Goal: Information Seeking & Learning: Learn about a topic

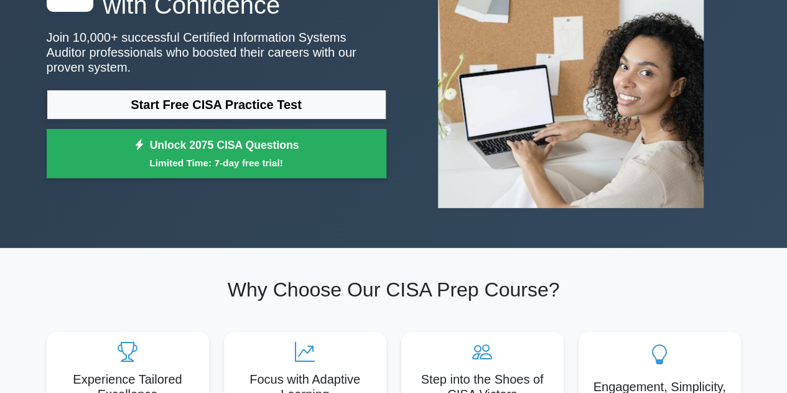
scroll to position [144, 0]
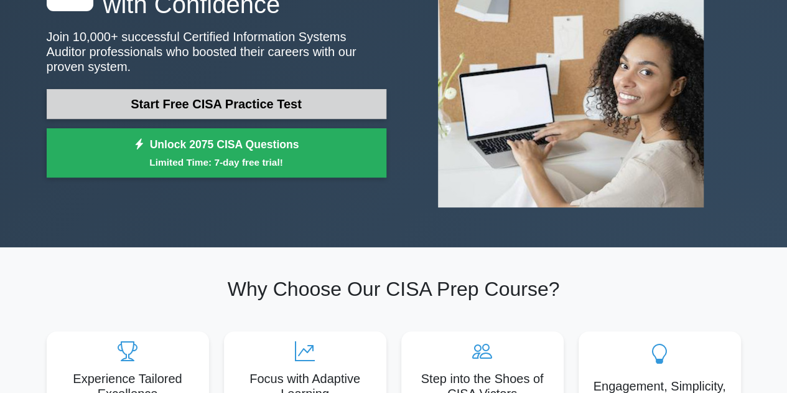
click at [229, 98] on link "Start Free CISA Practice Test" at bounding box center [217, 104] width 340 height 30
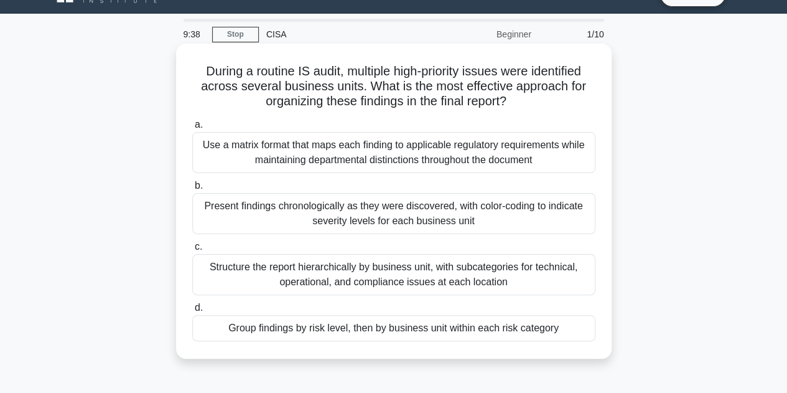
scroll to position [28, 0]
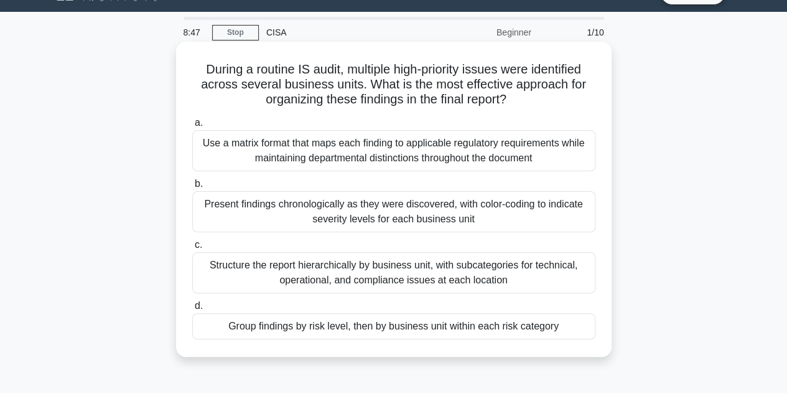
click at [407, 164] on div "Use a matrix format that maps each finding to applicable regulatory requirement…" at bounding box center [393, 150] width 403 height 41
click at [192, 127] on input "a. Use a matrix format that maps each finding to applicable regulatory requirem…" at bounding box center [192, 123] width 0 height 8
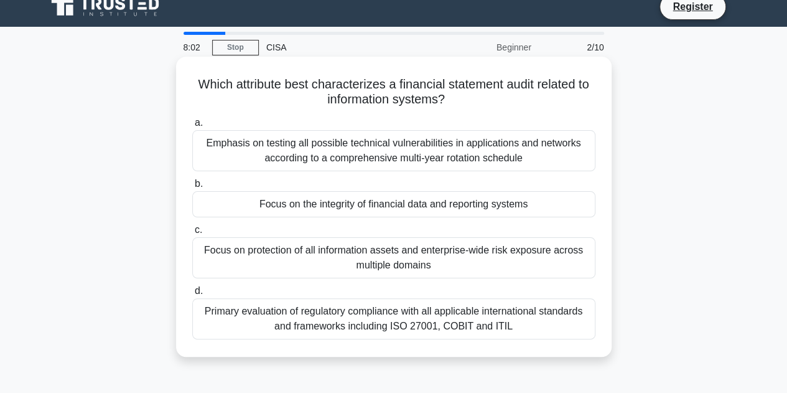
scroll to position [14, 0]
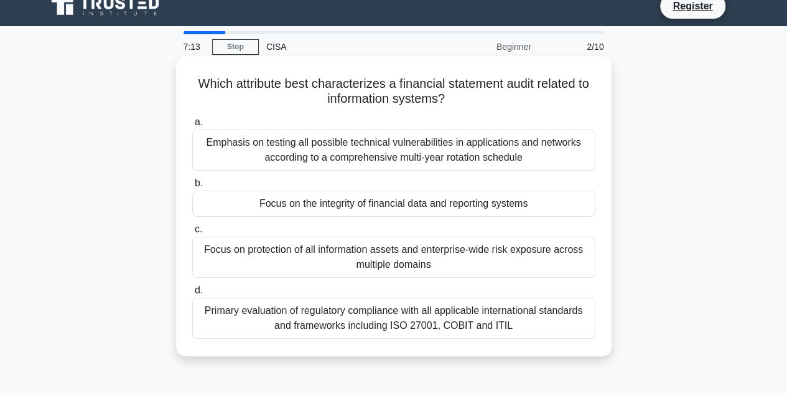
click at [311, 256] on div "Focus on protection of all information assets and enterprise-wide risk exposure…" at bounding box center [393, 257] width 403 height 41
click at [192, 233] on input "c. Focus on protection of all information assets and enterprise-wide risk expos…" at bounding box center [192, 229] width 0 height 8
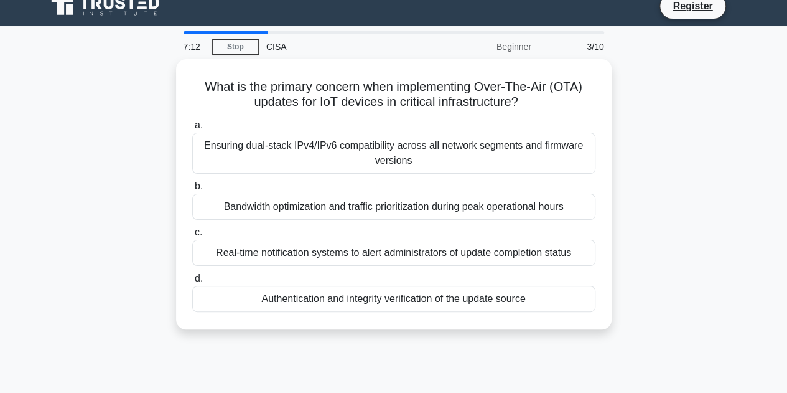
scroll to position [0, 0]
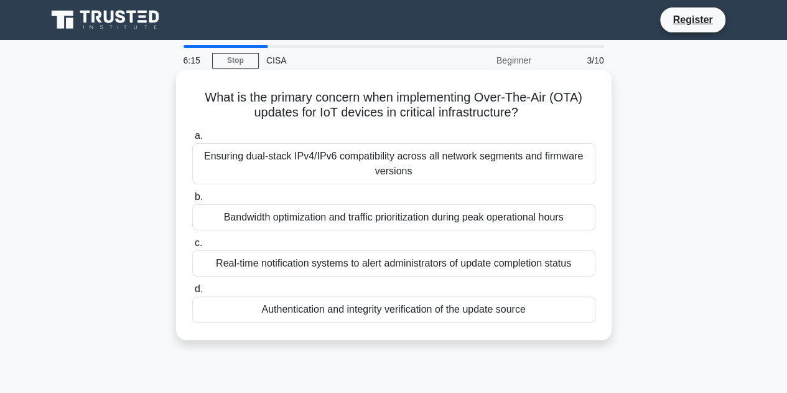
click at [413, 217] on div "Bandwidth optimization and traffic prioritization during peak operational hours" at bounding box center [393, 217] width 403 height 26
click at [192, 201] on input "b. Bandwidth optimization and traffic prioritization during peak operational ho…" at bounding box center [192, 197] width 0 height 8
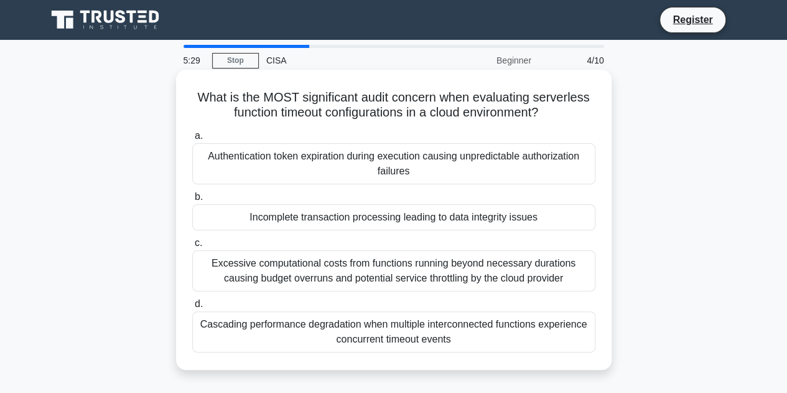
click at [368, 327] on div "Cascading performance degradation when multiple interconnected functions experi…" at bounding box center [393, 331] width 403 height 41
click at [192, 308] on input "d. Cascading performance degradation when multiple interconnected functions exp…" at bounding box center [192, 304] width 0 height 8
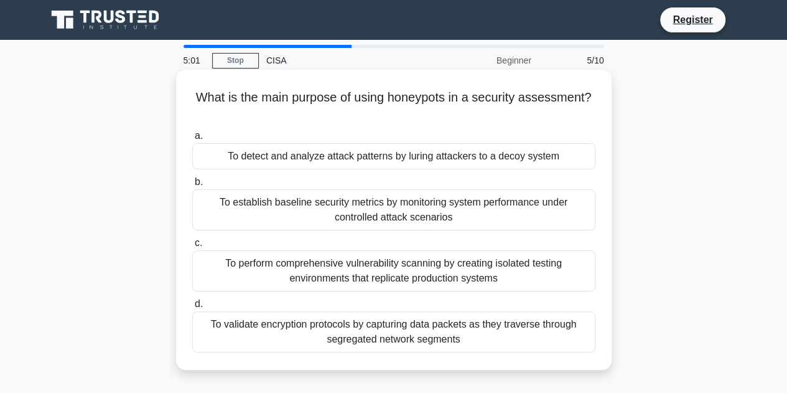
click at [322, 161] on div "To detect and analyze attack patterns by luring attackers to a decoy system" at bounding box center [393, 156] width 403 height 26
click at [192, 140] on input "a. To detect and analyze attack patterns by luring attackers to a decoy system" at bounding box center [192, 136] width 0 height 8
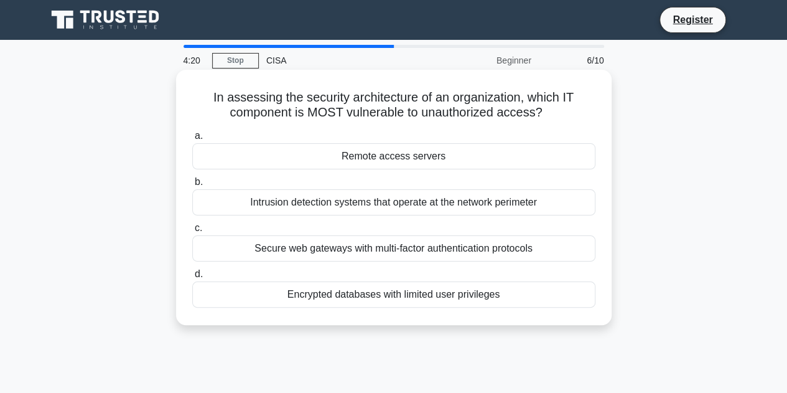
click at [454, 155] on div "Remote access servers" at bounding box center [393, 156] width 403 height 26
click at [192, 140] on input "a. Remote access servers" at bounding box center [192, 136] width 0 height 8
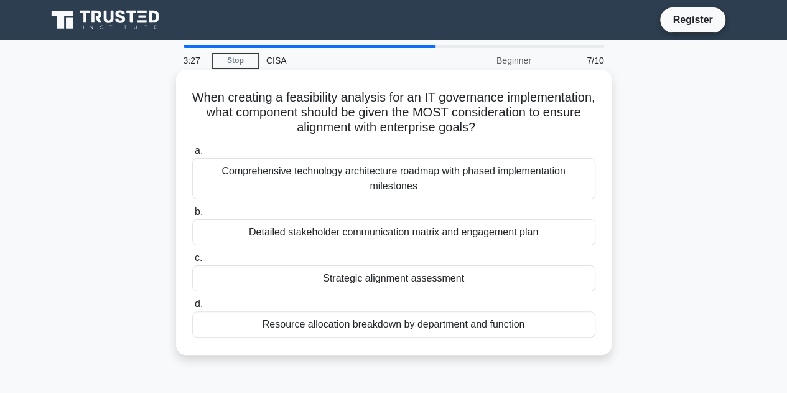
click at [412, 228] on div "Detailed stakeholder communication matrix and engagement plan" at bounding box center [393, 232] width 403 height 26
click at [192, 216] on input "b. Detailed stakeholder communication matrix and engagement plan" at bounding box center [192, 212] width 0 height 8
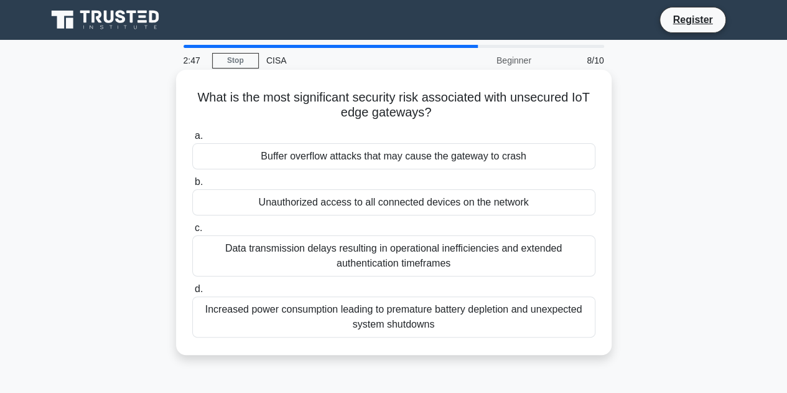
click at [420, 157] on div "Buffer overflow attacks that may cause the gateway to crash" at bounding box center [393, 156] width 403 height 26
click at [192, 140] on input "a. Buffer overflow attacks that may cause the gateway to crash" at bounding box center [192, 136] width 0 height 8
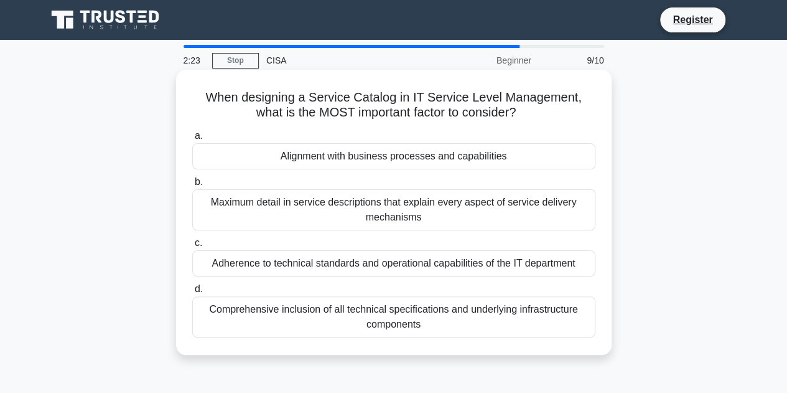
click at [429, 157] on div "Alignment with business processes and capabilities" at bounding box center [393, 156] width 403 height 26
click at [192, 140] on input "a. Alignment with business processes and capabilities" at bounding box center [192, 136] width 0 height 8
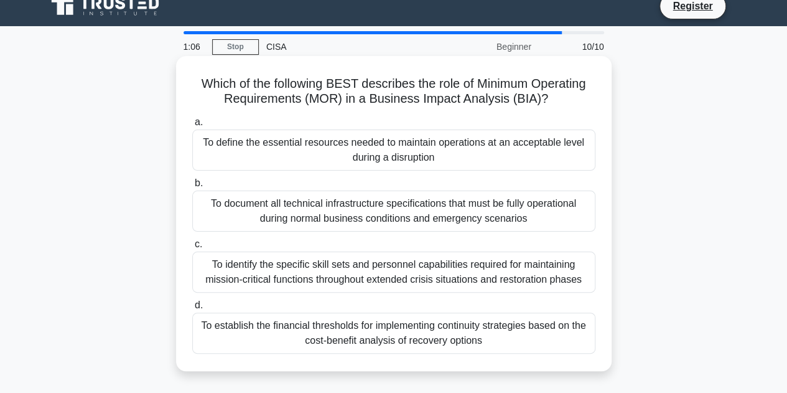
scroll to position [12, 0]
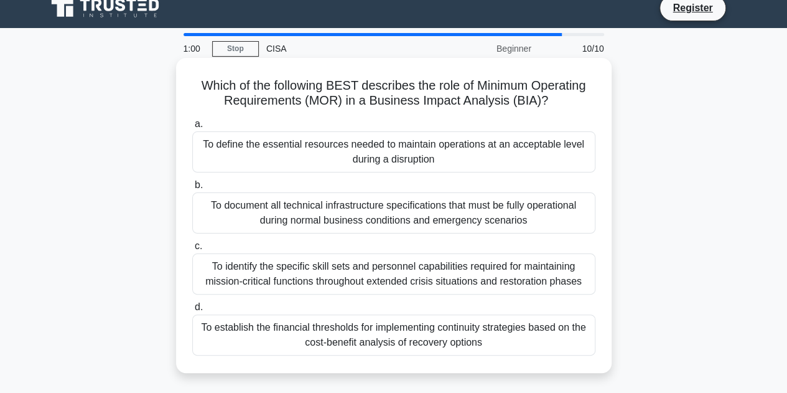
click at [377, 276] on div "To identify the specific skill sets and personnel capabilities required for mai…" at bounding box center [393, 273] width 403 height 41
click at [192, 250] on input "c. To identify the specific skill sets and personnel capabilities required for …" at bounding box center [192, 246] width 0 height 8
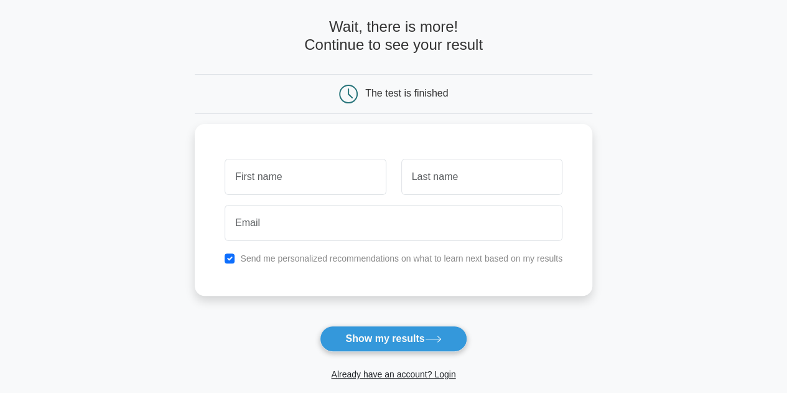
scroll to position [52, 0]
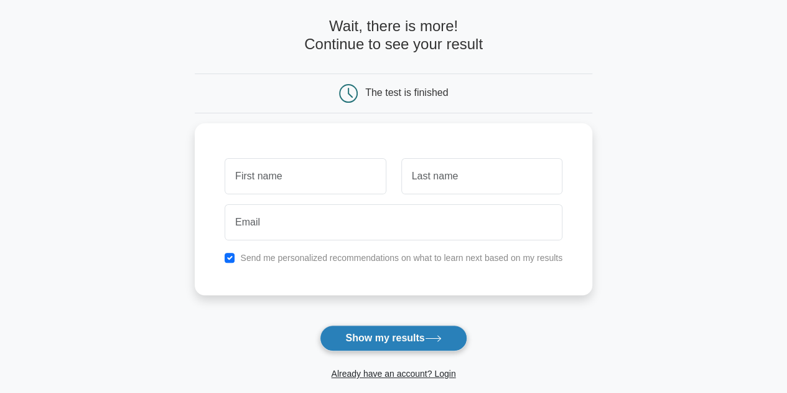
click at [392, 335] on button "Show my results" at bounding box center [393, 338] width 147 height 26
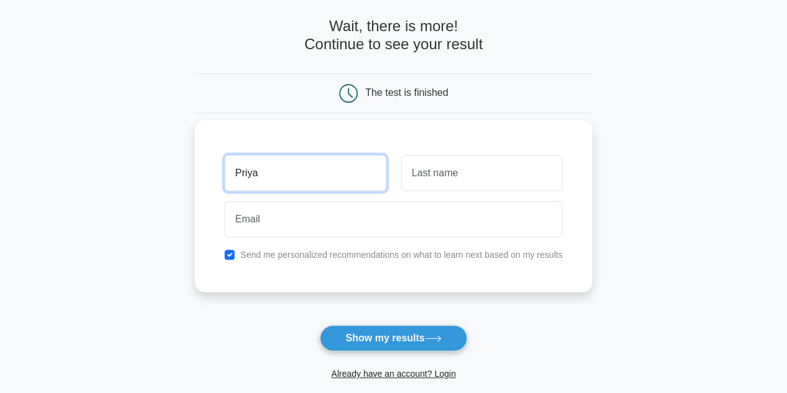
type input "Priya"
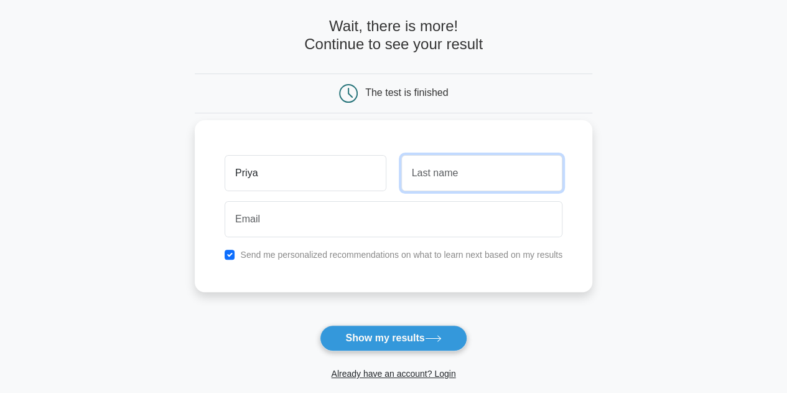
click at [421, 182] on input "text" at bounding box center [481, 173] width 161 height 36
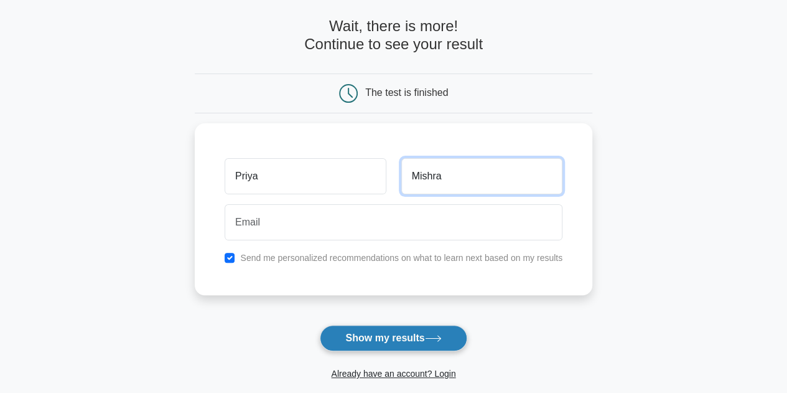
type input "Mishra"
click at [402, 340] on button "Show my results" at bounding box center [393, 338] width 147 height 26
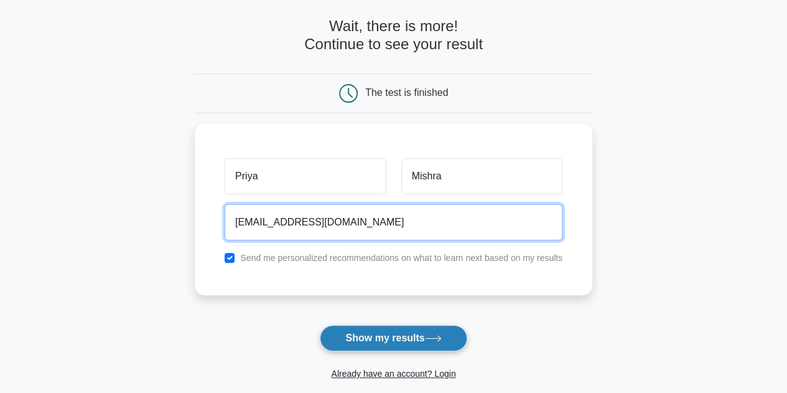
type input "mishrapriyauuu@gmail.com"
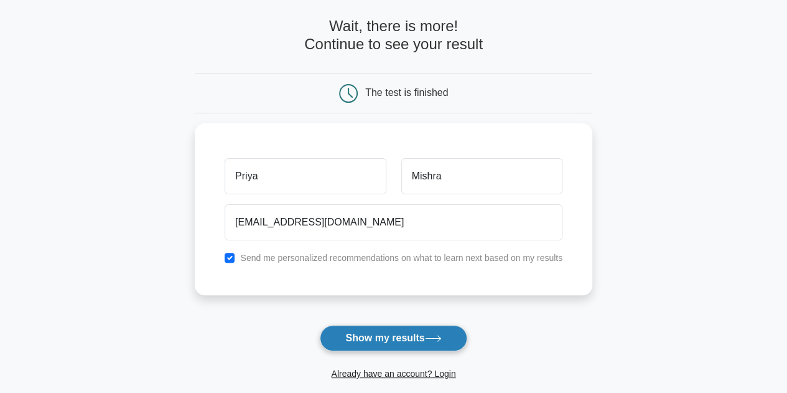
click at [363, 340] on button "Show my results" at bounding box center [393, 338] width 147 height 26
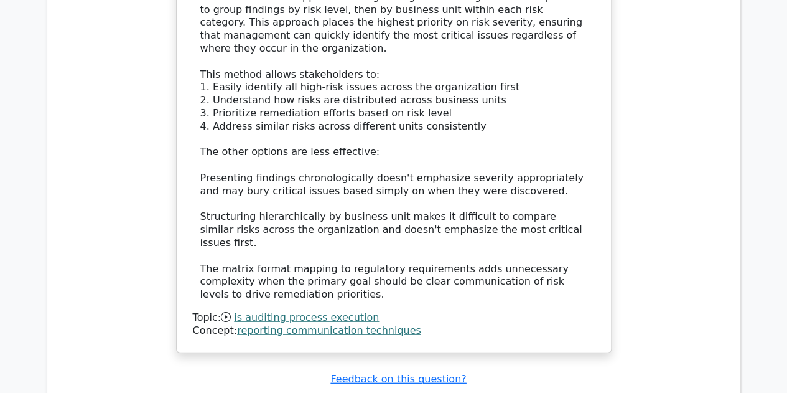
scroll to position [1561, 0]
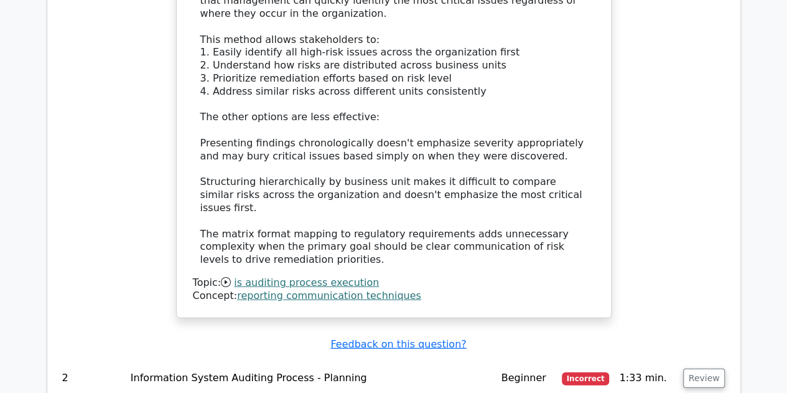
click at [228, 360] on td "Information System Auditing Process - Planning" at bounding box center [311, 377] width 371 height 35
click at [711, 368] on button "Review" at bounding box center [704, 377] width 42 height 19
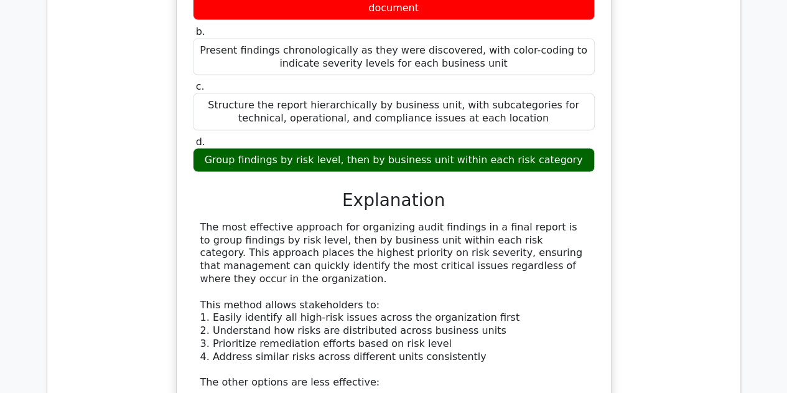
scroll to position [1289, 0]
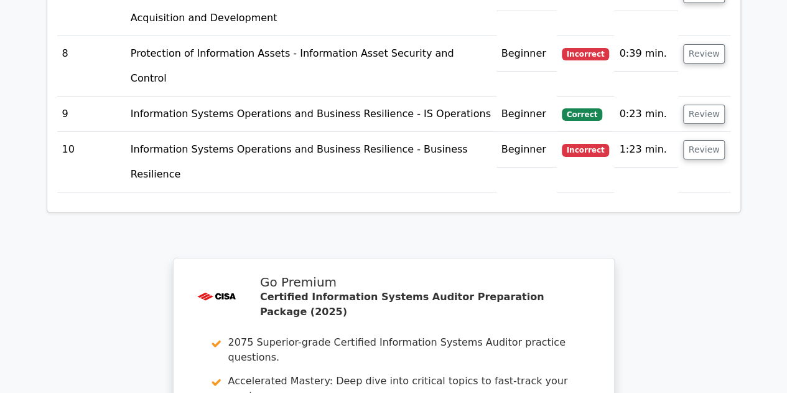
scroll to position [2360, 0]
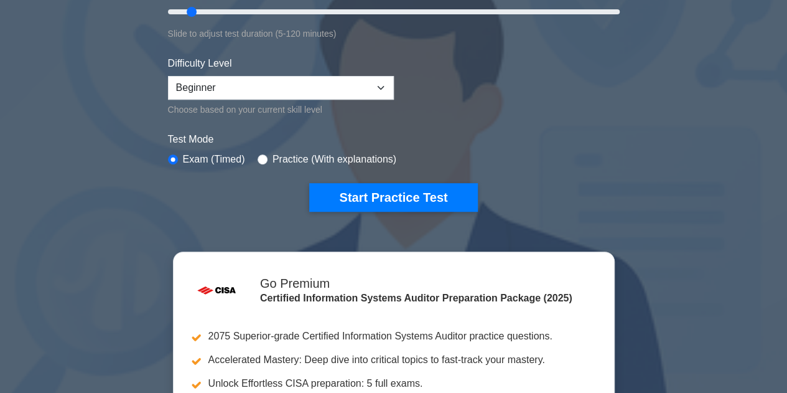
scroll to position [267, 0]
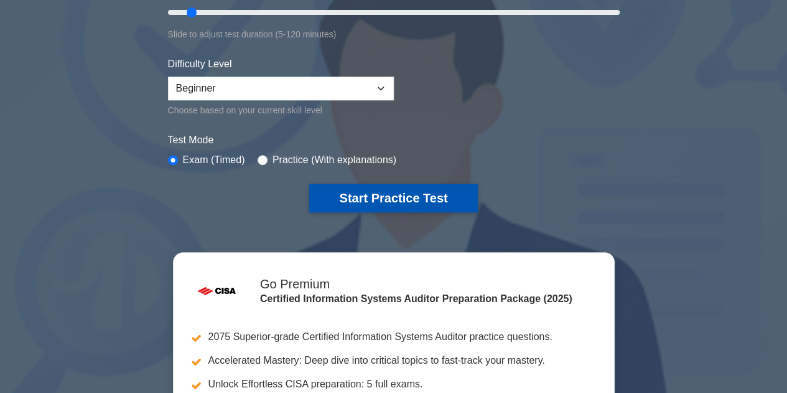
click at [349, 197] on button "Start Practice Test" at bounding box center [393, 198] width 168 height 29
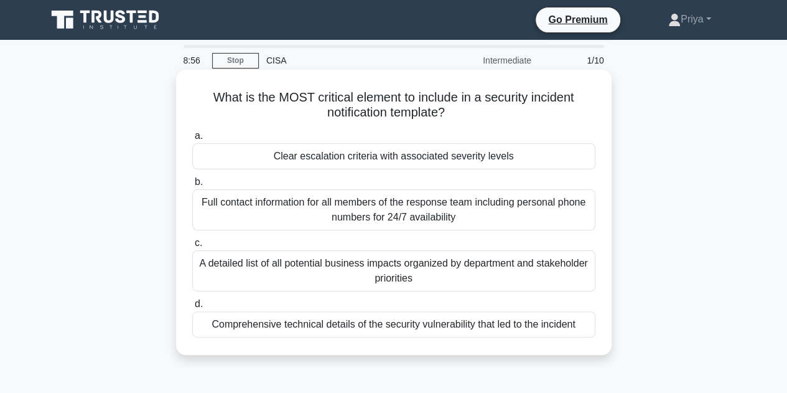
click at [365, 159] on div "Clear escalation criteria with associated severity levels" at bounding box center [393, 156] width 403 height 26
click at [192, 140] on input "a. Clear escalation criteria with associated severity levels" at bounding box center [192, 136] width 0 height 8
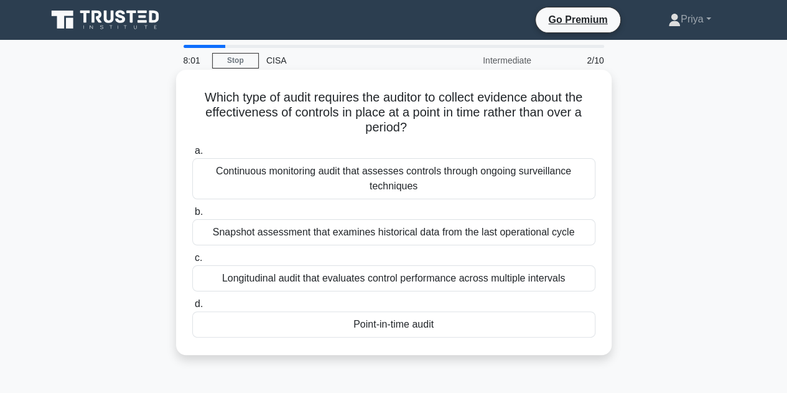
click at [398, 319] on div "Point-in-time audit" at bounding box center [393, 324] width 403 height 26
click at [192, 308] on input "d. Point-in-time audit" at bounding box center [192, 304] width 0 height 8
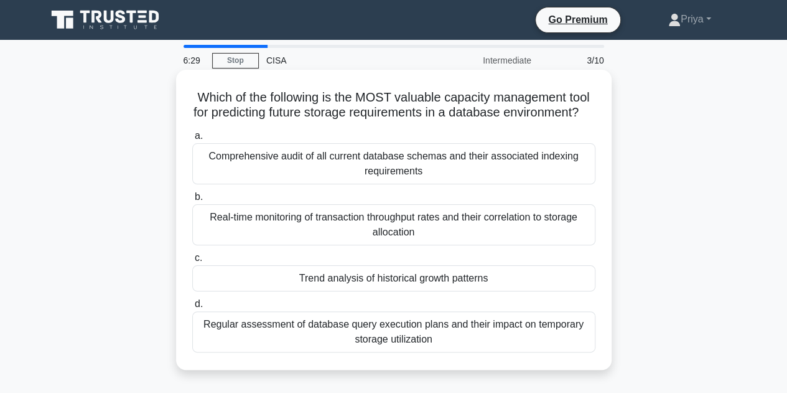
click at [413, 228] on div "Real-time monitoring of transaction throughput rates and their correlation to s…" at bounding box center [393, 224] width 403 height 41
click at [192, 201] on input "b. Real-time monitoring of transaction throughput rates and their correlation t…" at bounding box center [192, 197] width 0 height 8
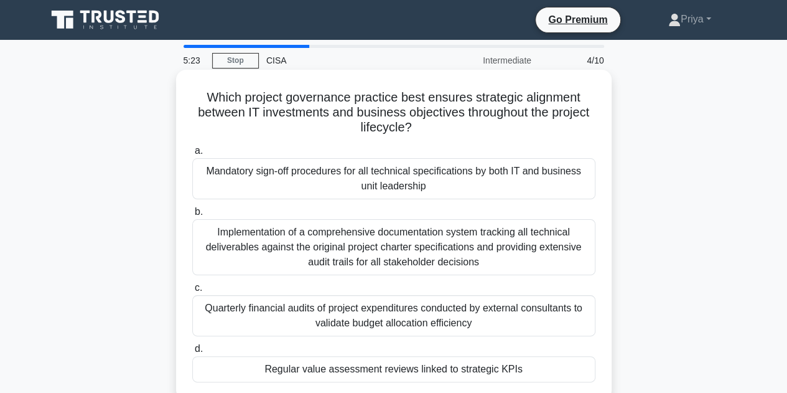
click at [357, 373] on div "Regular value assessment reviews linked to strategic KPIs" at bounding box center [393, 369] width 403 height 26
click at [192, 353] on input "d. Regular value assessment reviews linked to strategic KPIs" at bounding box center [192, 349] width 0 height 8
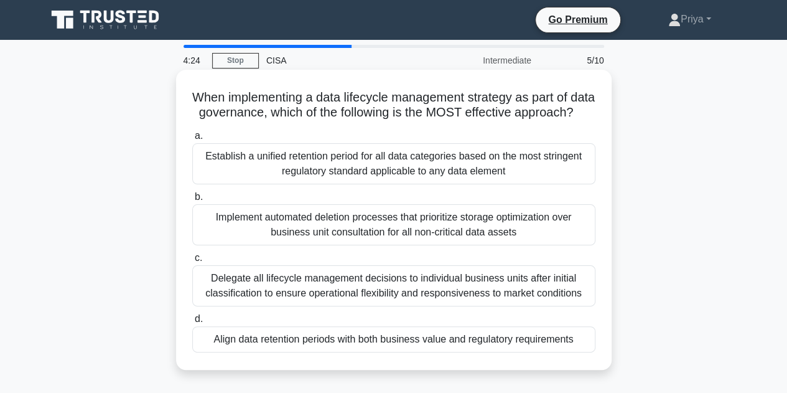
click at [421, 299] on div "Delegate all lifecycle management decisions to individual business units after …" at bounding box center [393, 285] width 403 height 41
click at [192, 262] on input "c. Delegate all lifecycle management decisions to individual business units aft…" at bounding box center [192, 258] width 0 height 8
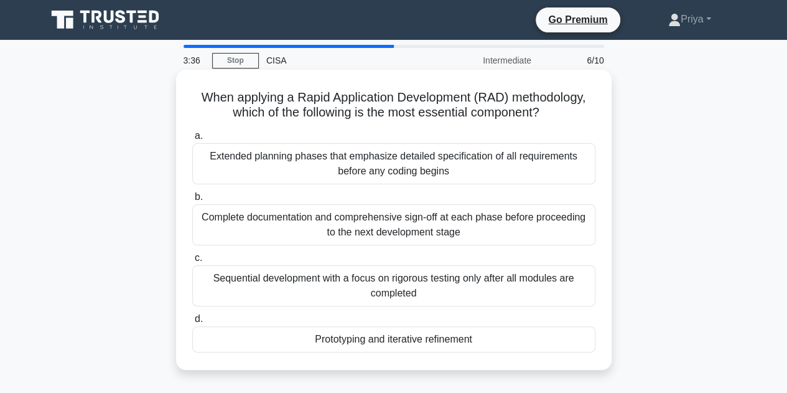
click at [443, 289] on div "Sequential development with a focus on rigorous testing only after all modules …" at bounding box center [393, 285] width 403 height 41
click at [192, 262] on input "c. Sequential development with a focus on rigorous testing only after all modul…" at bounding box center [192, 258] width 0 height 8
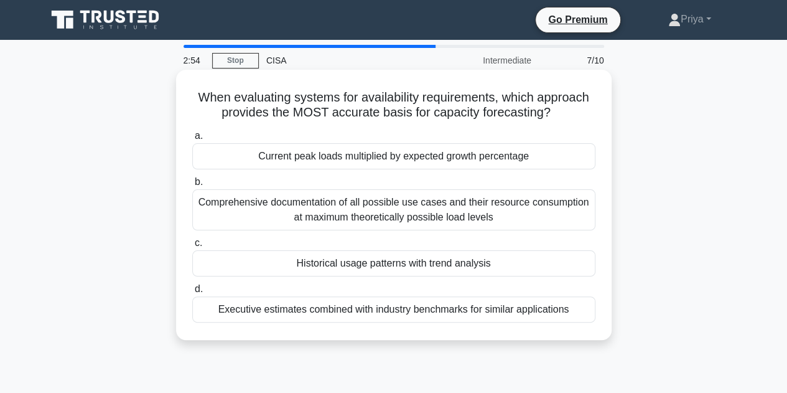
click at [446, 217] on div "Comprehensive documentation of all possible use cases and their resource consum…" at bounding box center [393, 209] width 403 height 41
click at [192, 186] on input "b. Comprehensive documentation of all possible use cases and their resource con…" at bounding box center [192, 182] width 0 height 8
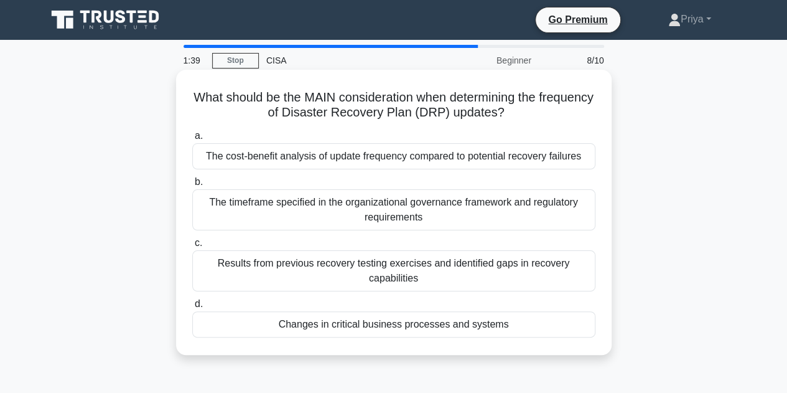
click at [313, 271] on div "Results from previous recovery testing exercises and identified gaps in recover…" at bounding box center [393, 270] width 403 height 41
click at [192, 247] on input "c. Results from previous recovery testing exercises and identified gaps in reco…" at bounding box center [192, 243] width 0 height 8
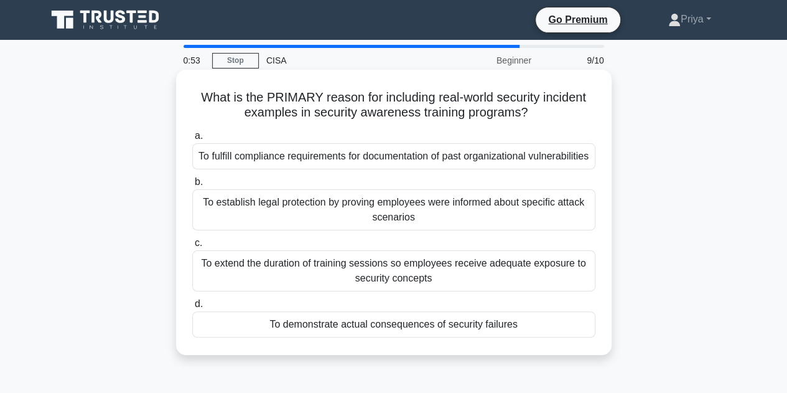
click at [400, 337] on div "To demonstrate actual consequences of security failures" at bounding box center [393, 324] width 403 height 26
click at [192, 308] on input "d. To demonstrate actual consequences of security failures" at bounding box center [192, 304] width 0 height 8
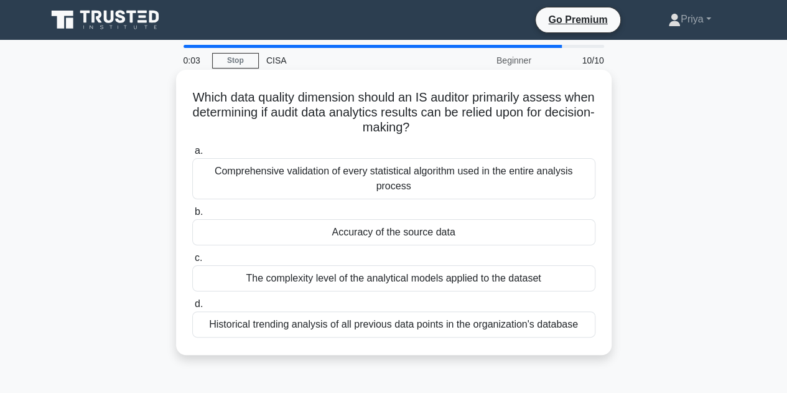
click at [385, 219] on div "Accuracy of the source data" at bounding box center [393, 232] width 403 height 26
click at [192, 216] on input "b. Accuracy of the source data" at bounding box center [192, 212] width 0 height 8
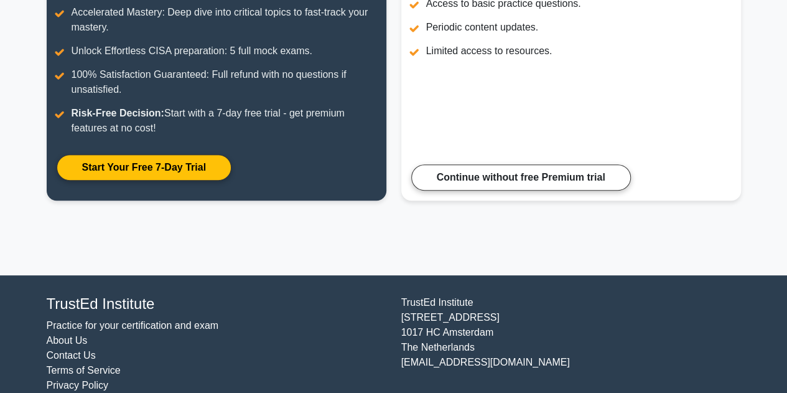
scroll to position [258, 0]
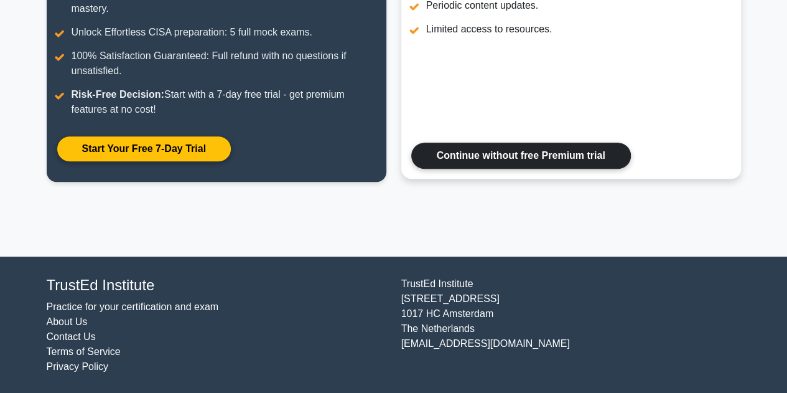
click at [481, 157] on link "Continue without free Premium trial" at bounding box center [521, 156] width 220 height 26
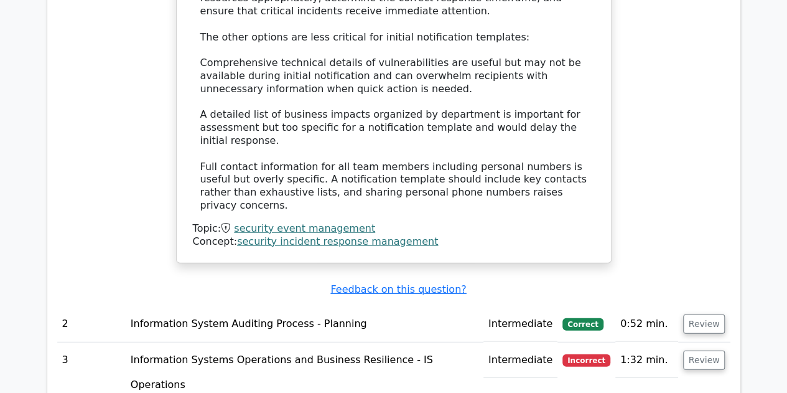
scroll to position [1539, 0]
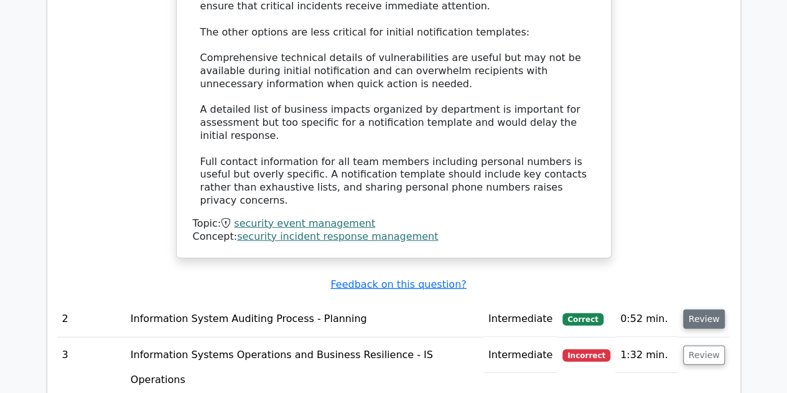
click at [708, 309] on button "Review" at bounding box center [704, 318] width 42 height 19
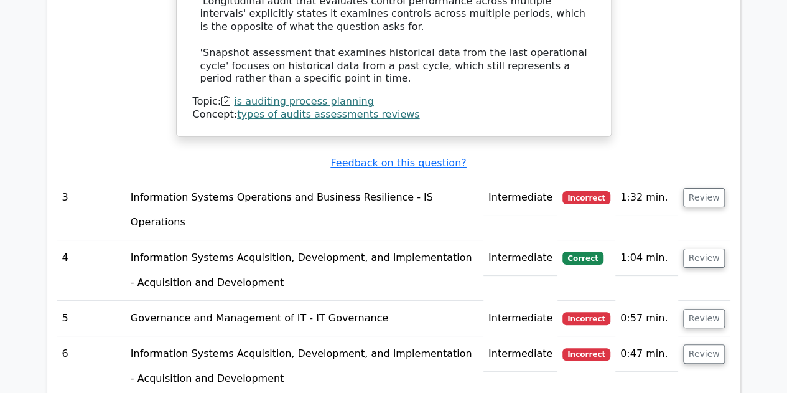
scroll to position [2358, 0]
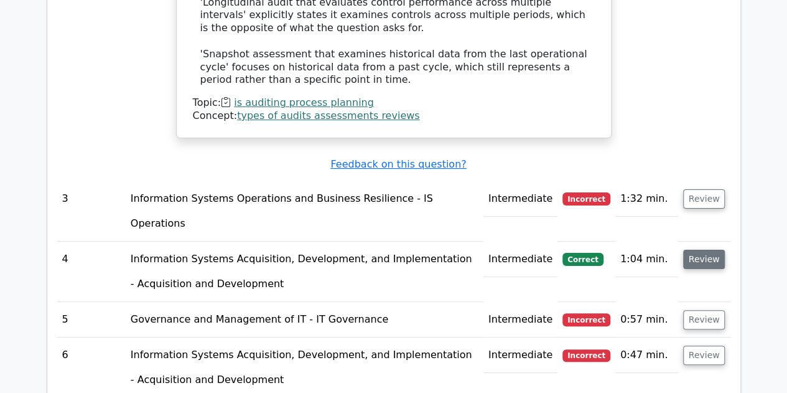
click at [705, 250] on button "Review" at bounding box center [704, 259] width 42 height 19
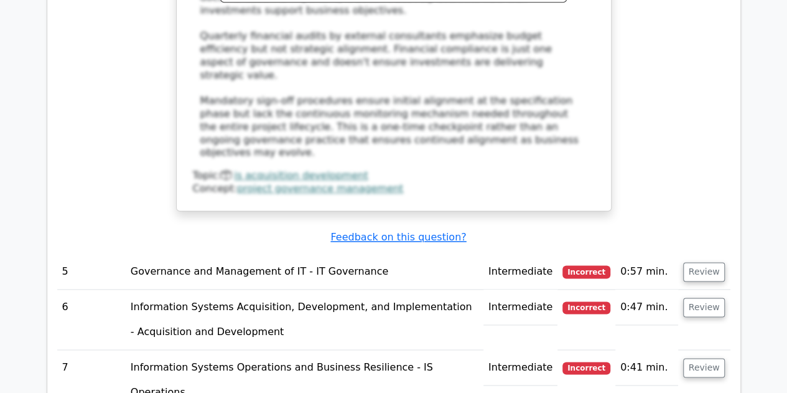
scroll to position [3122, 0]
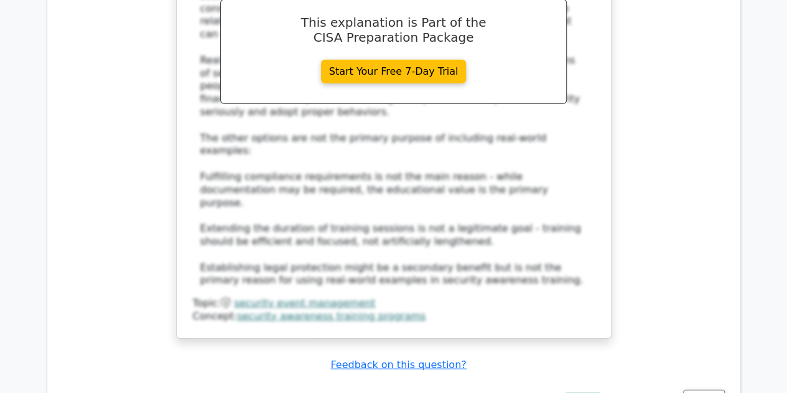
scroll to position [3929, 0]
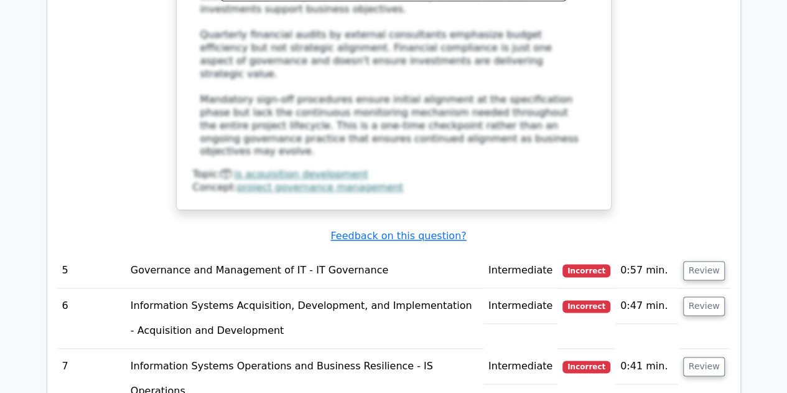
scroll to position [3094, 0]
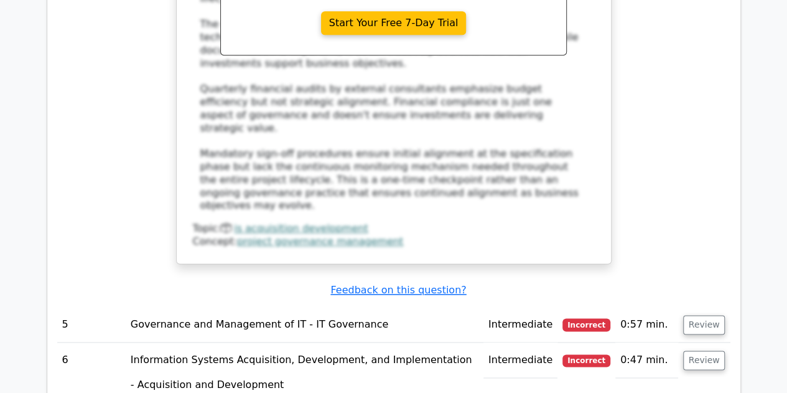
scroll to position [3068, 0]
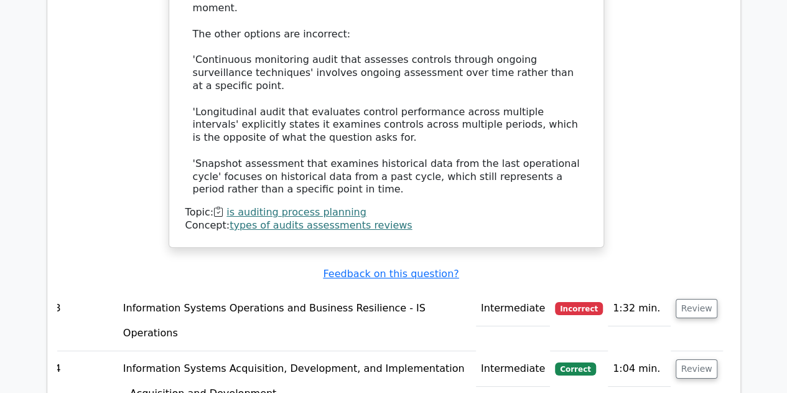
scroll to position [2249, 0]
click at [695, 298] on button "Review" at bounding box center [697, 307] width 42 height 19
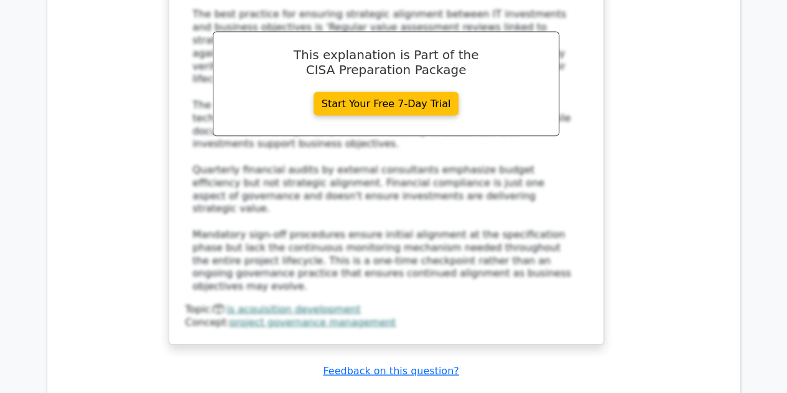
scroll to position [3665, 0]
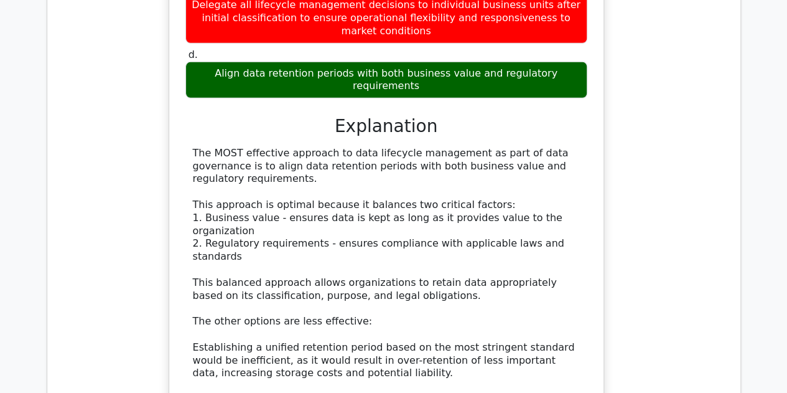
scroll to position [4489, 0]
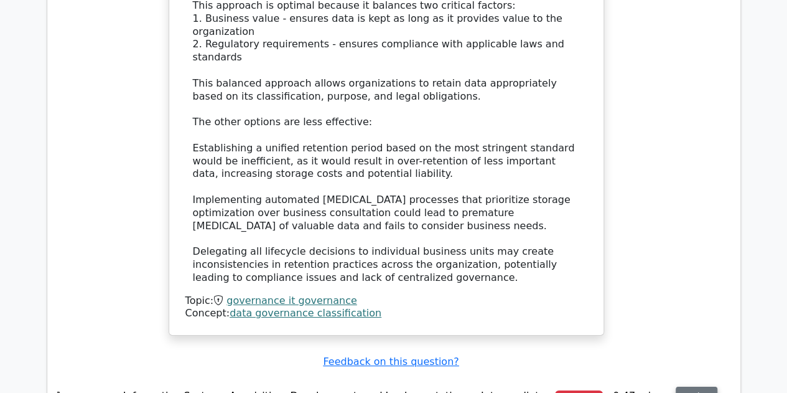
click at [700, 387] on button "Review" at bounding box center [697, 396] width 42 height 19
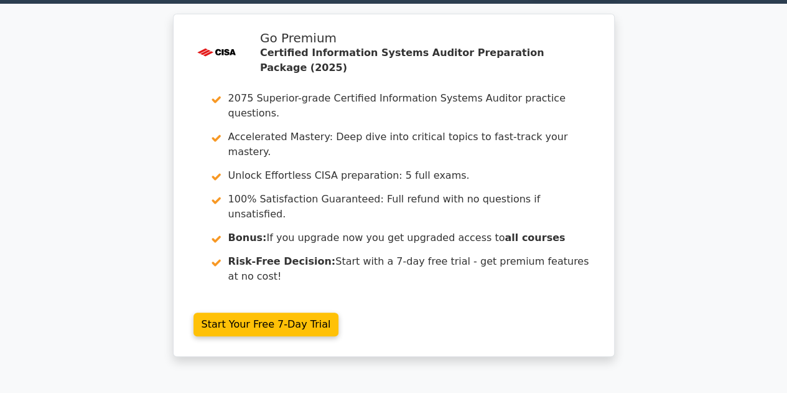
scroll to position [0, 0]
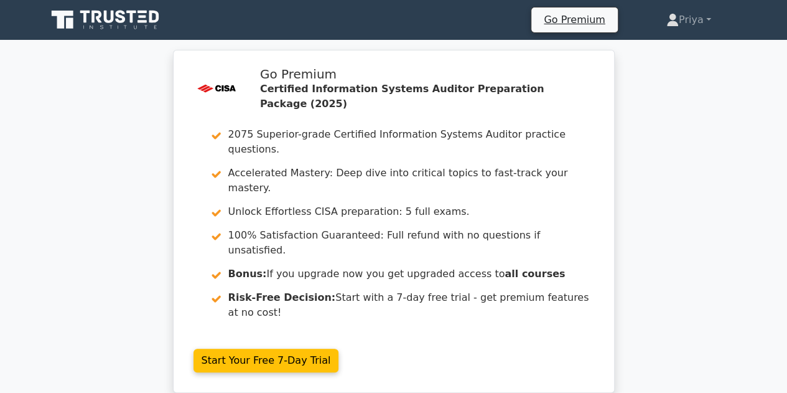
click at [66, 17] on icon at bounding box center [107, 20] width 120 height 24
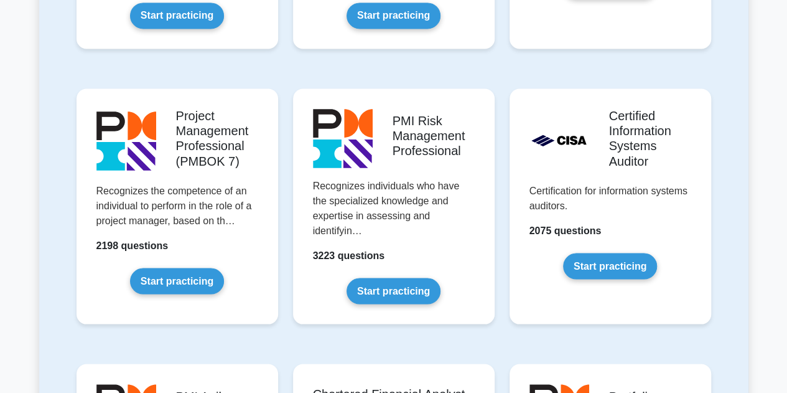
scroll to position [1023, 0]
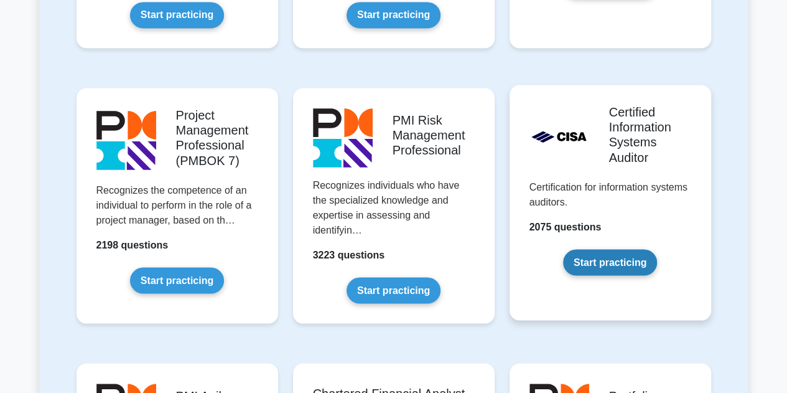
click at [611, 258] on link "Start practicing" at bounding box center [610, 262] width 94 height 26
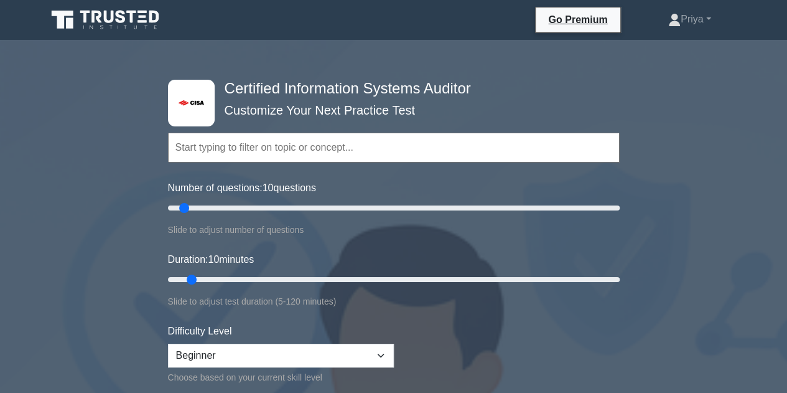
scroll to position [57, 0]
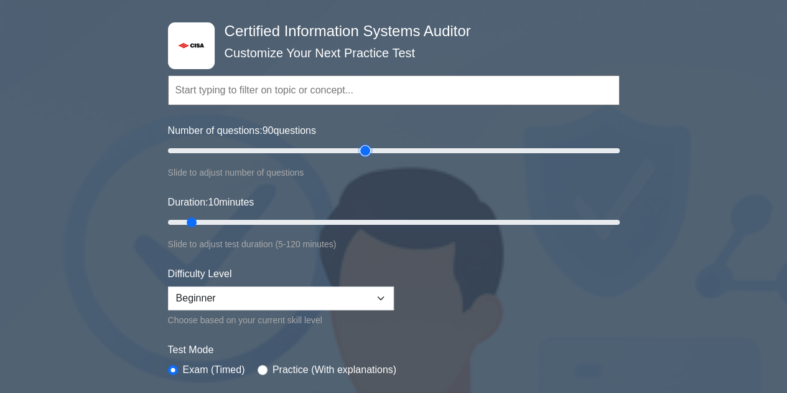
type input "90"
click at [365, 152] on input "Number of questions: 90 questions" at bounding box center [394, 150] width 452 height 15
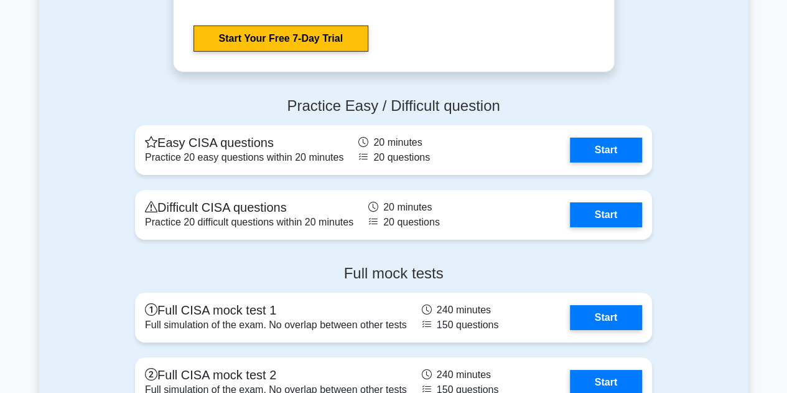
scroll to position [2091, 0]
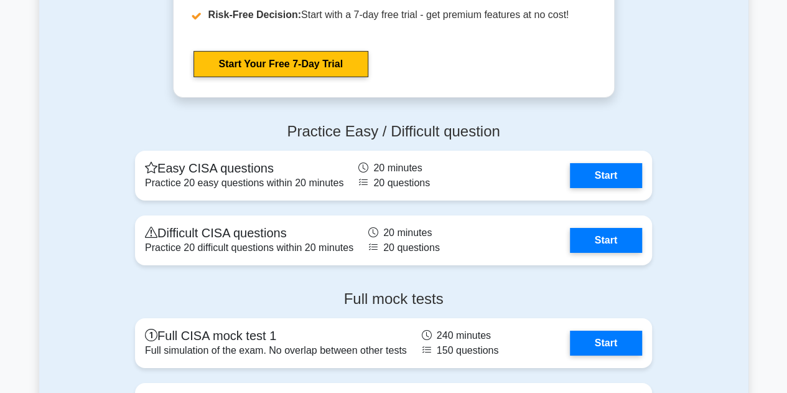
click at [238, 198] on div "Practice Easy / Difficult question Easy CISA questions Practice 20 easy questio…" at bounding box center [394, 196] width 532 height 167
